Goal: Transaction & Acquisition: Purchase product/service

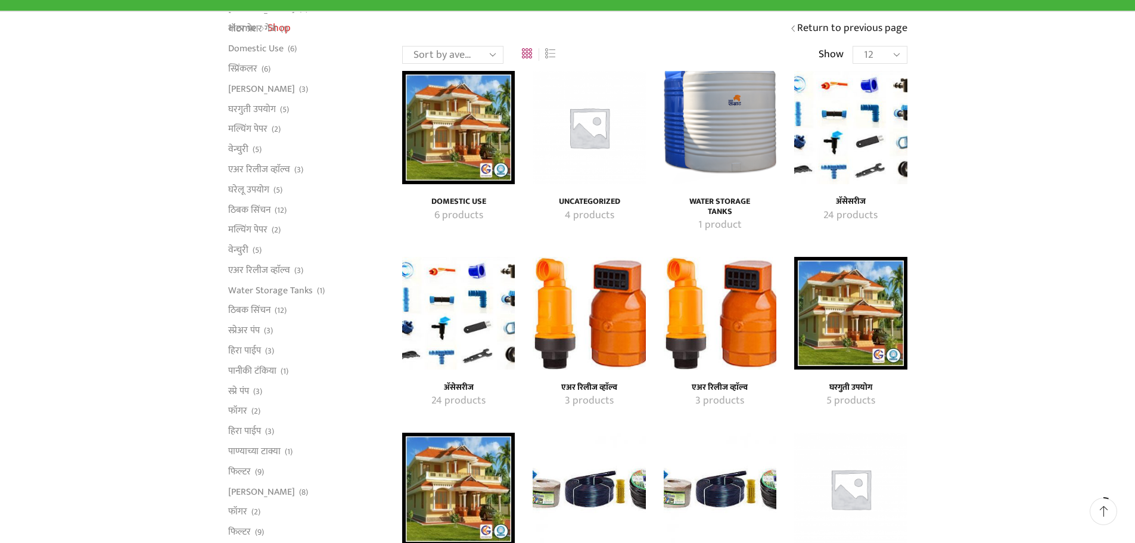
scroll to position [179, 0]
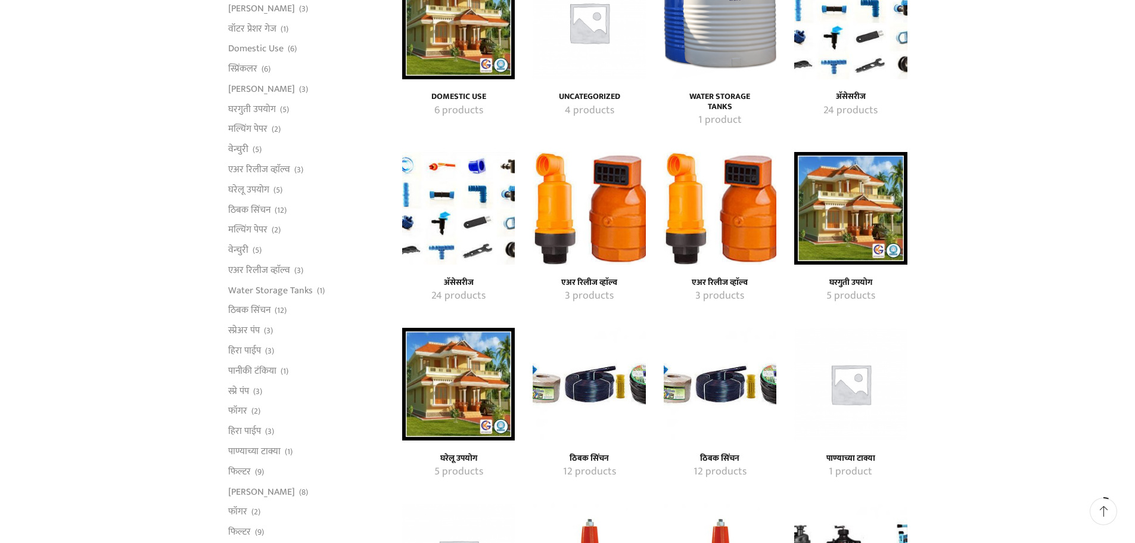
click at [731, 376] on img "Visit product category ठिबक सिंचन" at bounding box center [720, 384] width 113 height 113
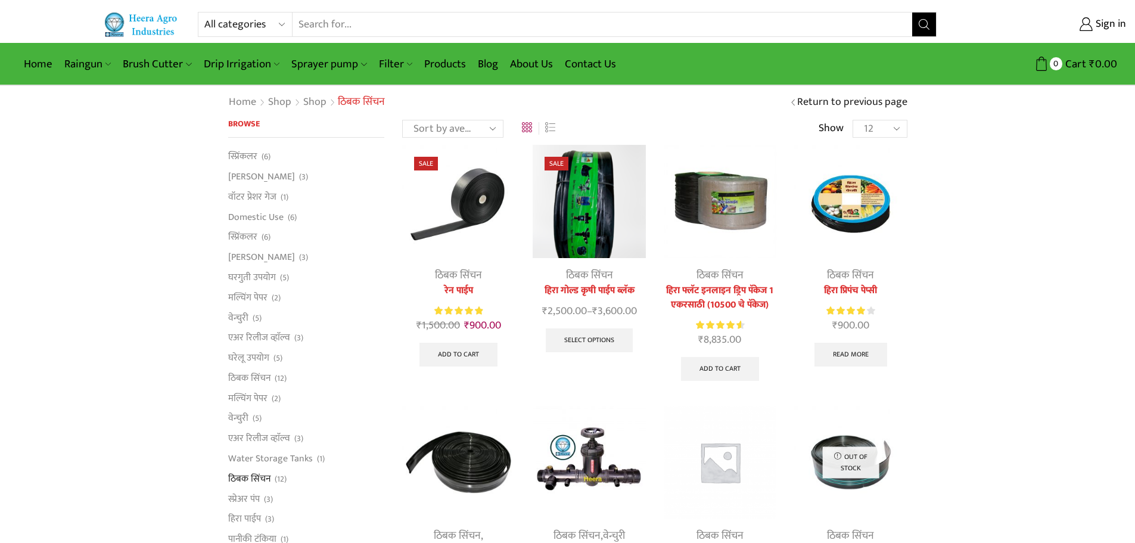
click at [478, 129] on select "Sort by popularity Sort by average rating Sort by latest Sort by price: low to …" at bounding box center [452, 129] width 101 height 18
click at [675, 125] on div "Sort by popularity Sort by average rating Sort by latest Sort by price: low to …" at bounding box center [654, 128] width 505 height 18
click at [277, 23] on select "All categories Accessories Air Release Valve Brush Cutter Domestic Use Drip Irr…" at bounding box center [248, 25] width 88 height 24
select select "drip-irrigation"
click at [204, 13] on select "All categories Accessories Air Release Valve Brush Cutter Domestic Use Drip Irr…" at bounding box center [248, 25] width 88 height 24
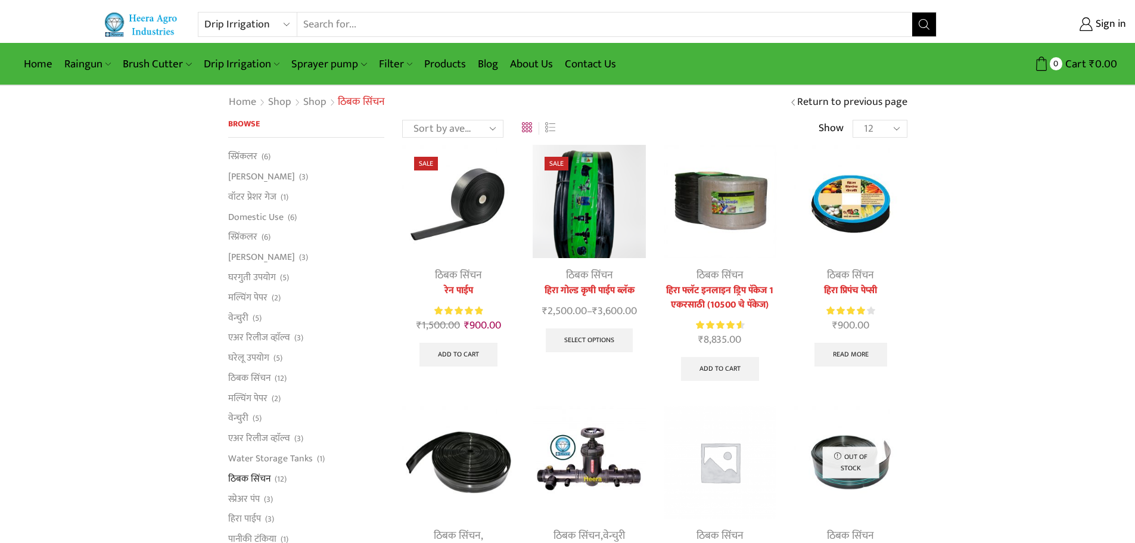
click at [345, 27] on input "Search input" at bounding box center [604, 25] width 615 height 24
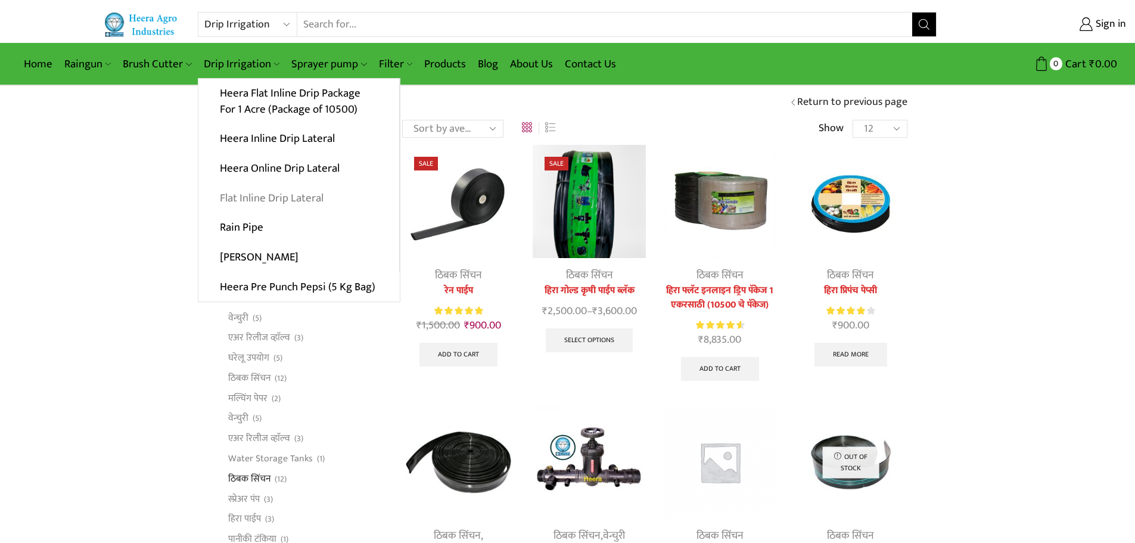
click at [285, 200] on link "Flat Inline Drip Lateral" at bounding box center [298, 198] width 201 height 30
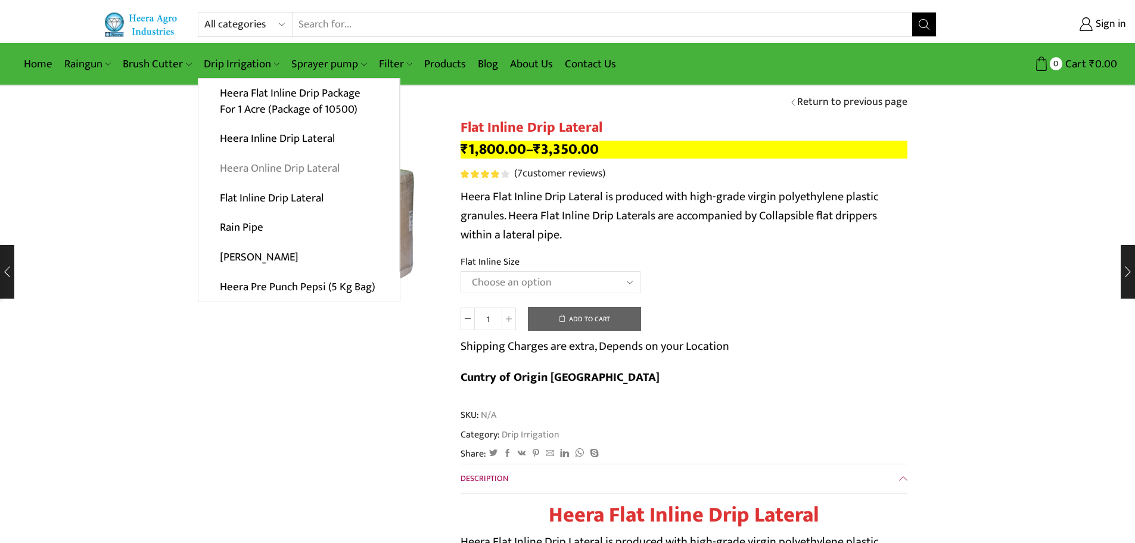
click at [278, 172] on link "Heera Online Drip Lateral" at bounding box center [298, 169] width 201 height 30
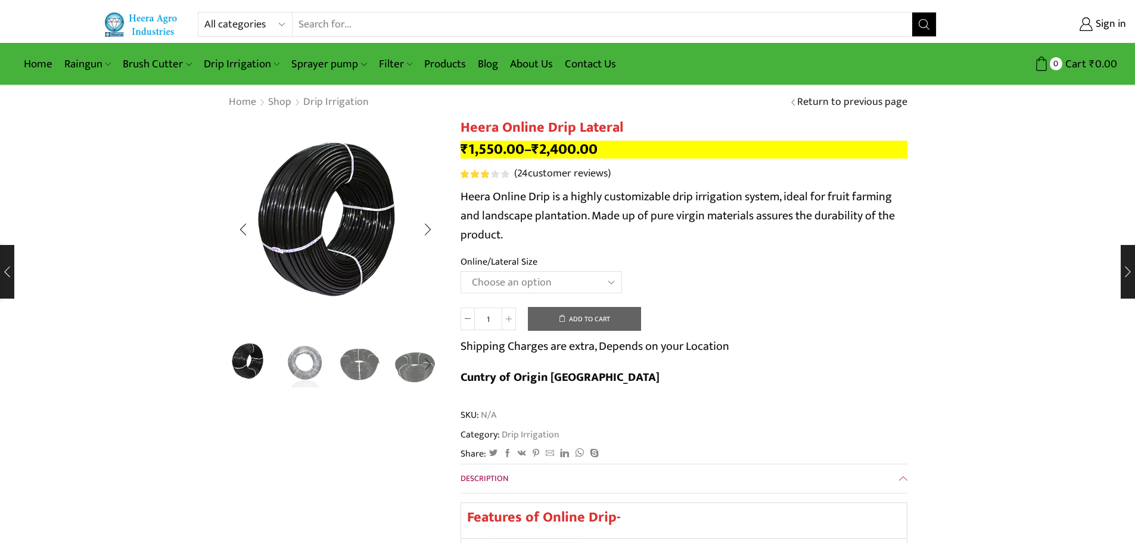
click at [298, 367] on img "2 / 5" at bounding box center [304, 362] width 49 height 49
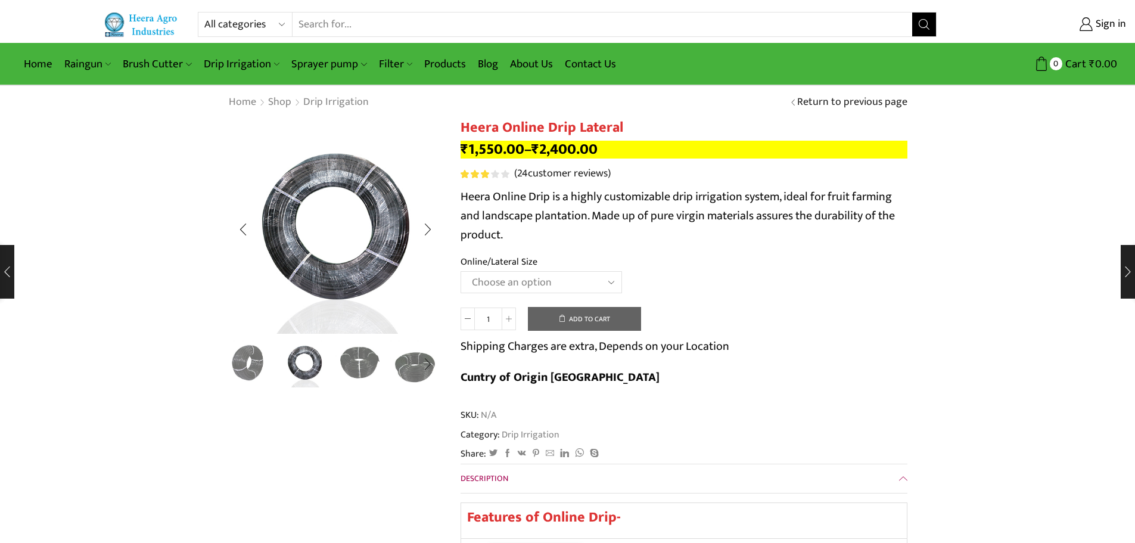
click at [349, 365] on img "3 / 5" at bounding box center [359, 362] width 49 height 49
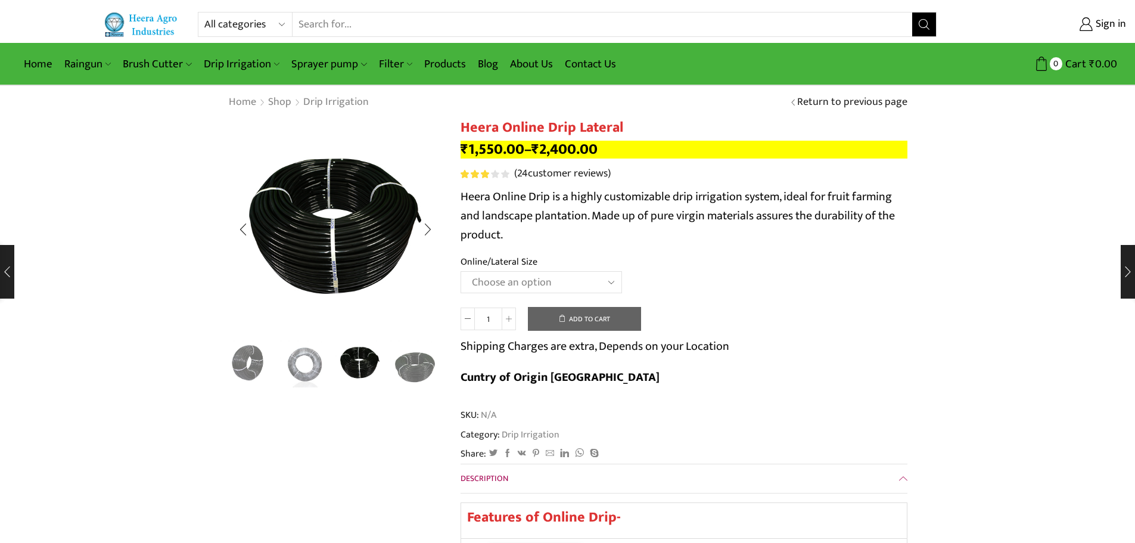
click at [413, 362] on div "Next slide" at bounding box center [428, 364] width 30 height 30
